Goal: Find specific page/section: Find specific page/section

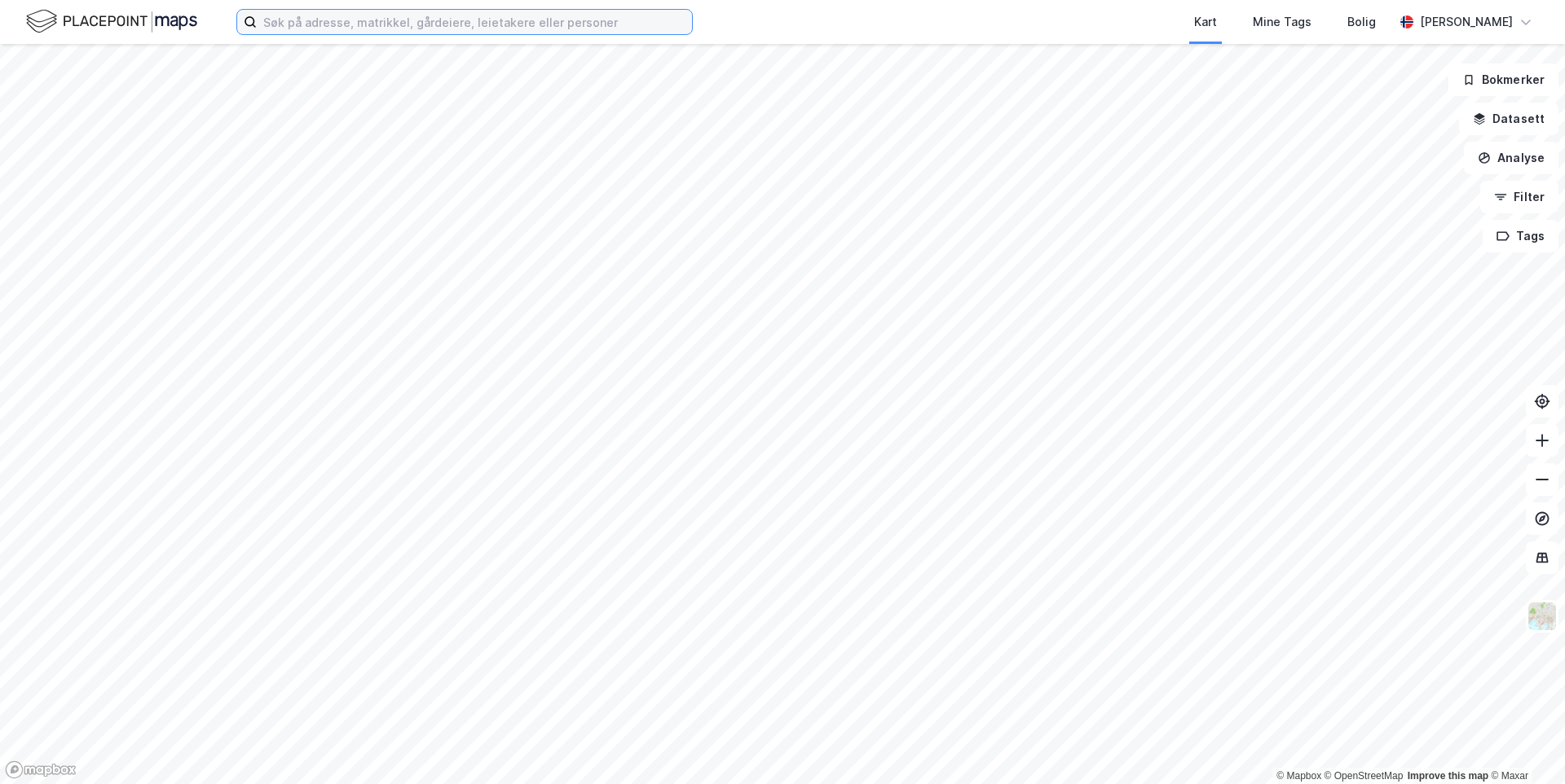
click at [598, 29] on input at bounding box center [474, 22] width 435 height 24
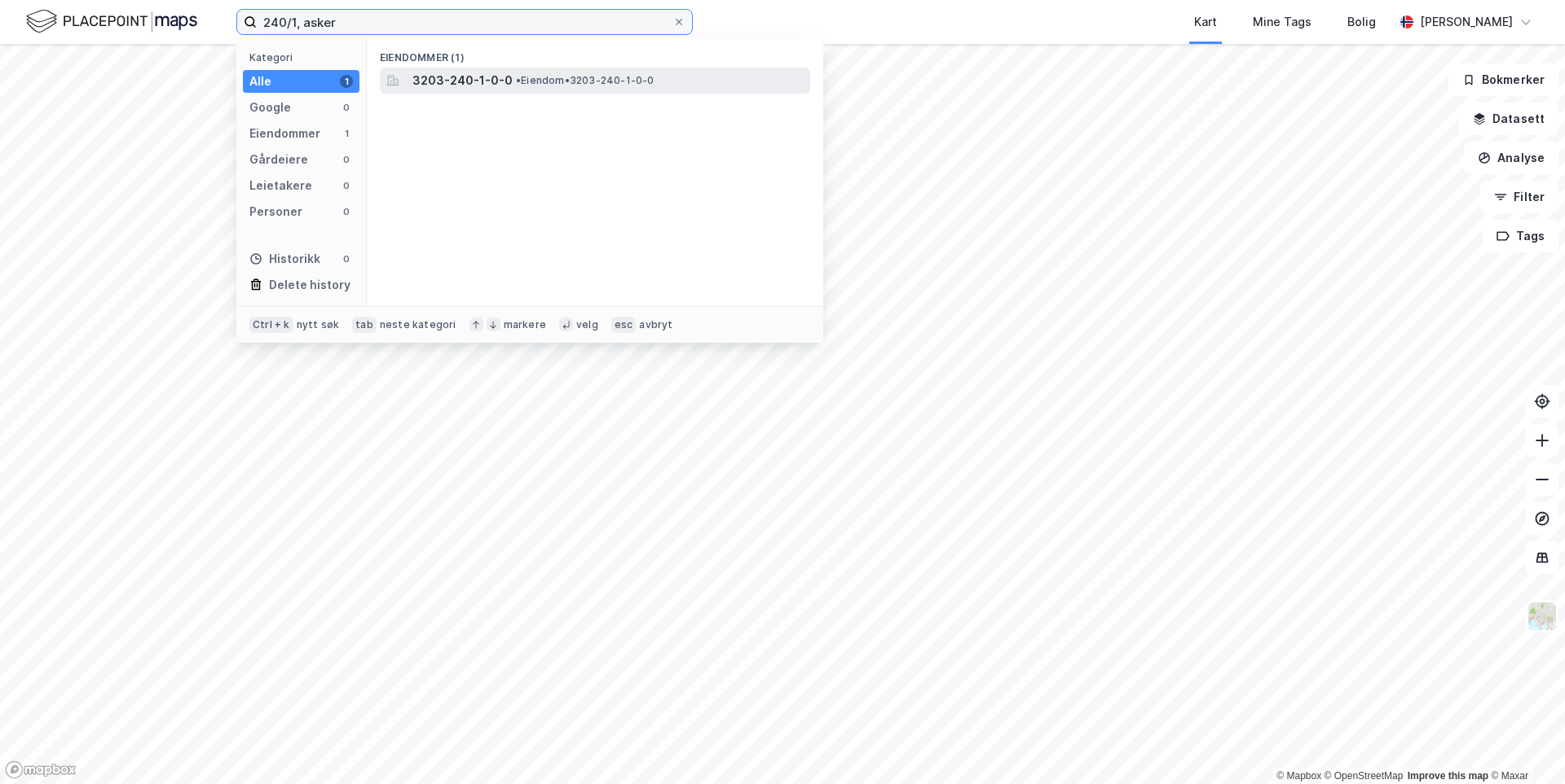
type input "240/1, asker"
click at [601, 73] on div "3203-240-1-0-0 • Eiendom • 3203-240-1-0-0" at bounding box center [609, 81] width 394 height 20
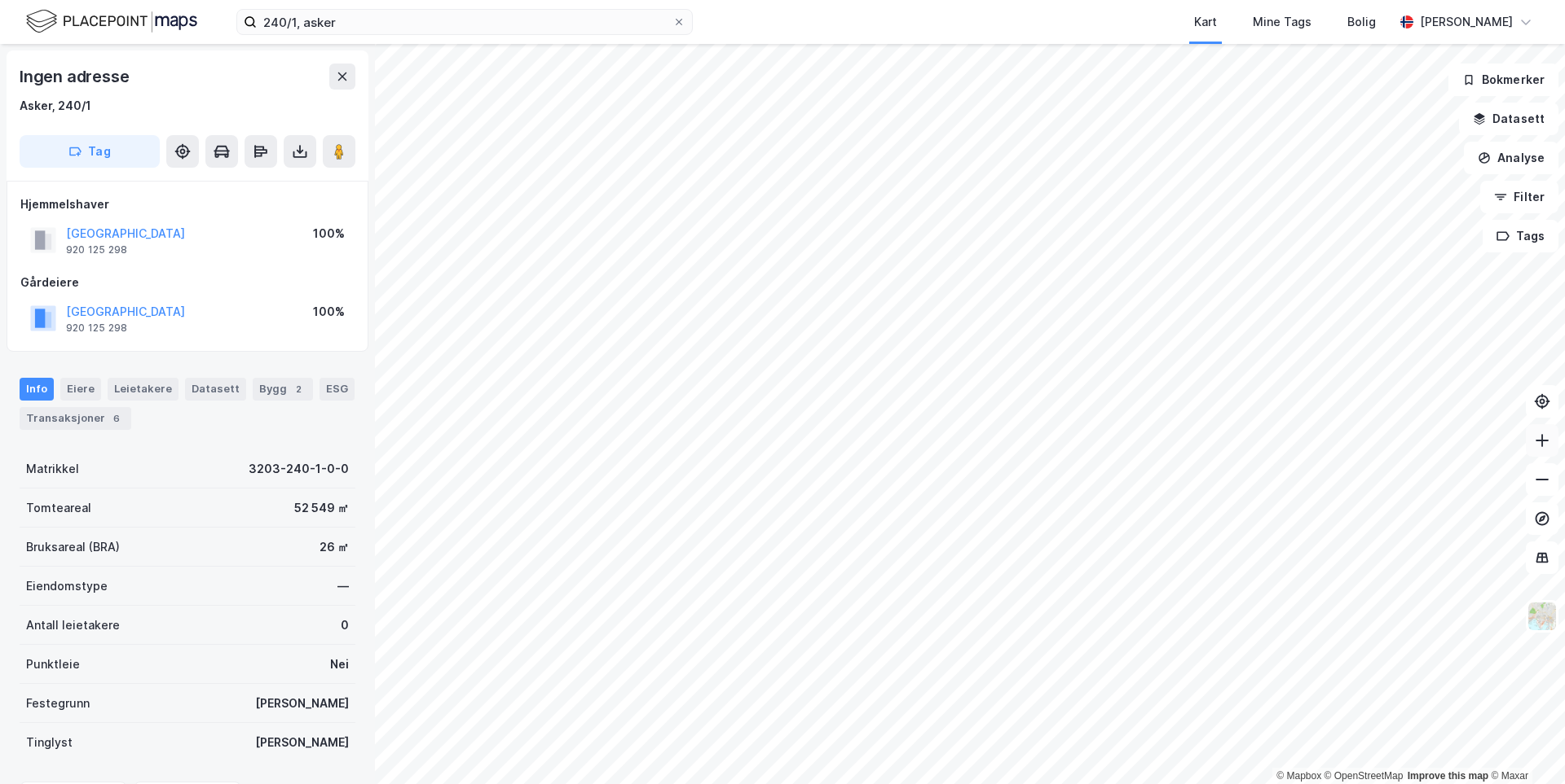
click at [1549, 449] on button at bounding box center [1541, 440] width 33 height 33
click at [1540, 448] on icon at bounding box center [1542, 441] width 16 height 16
click at [1536, 445] on icon at bounding box center [1542, 441] width 16 height 16
click at [1533, 485] on button at bounding box center [1541, 480] width 33 height 33
